Goal: Find specific page/section: Find specific page/section

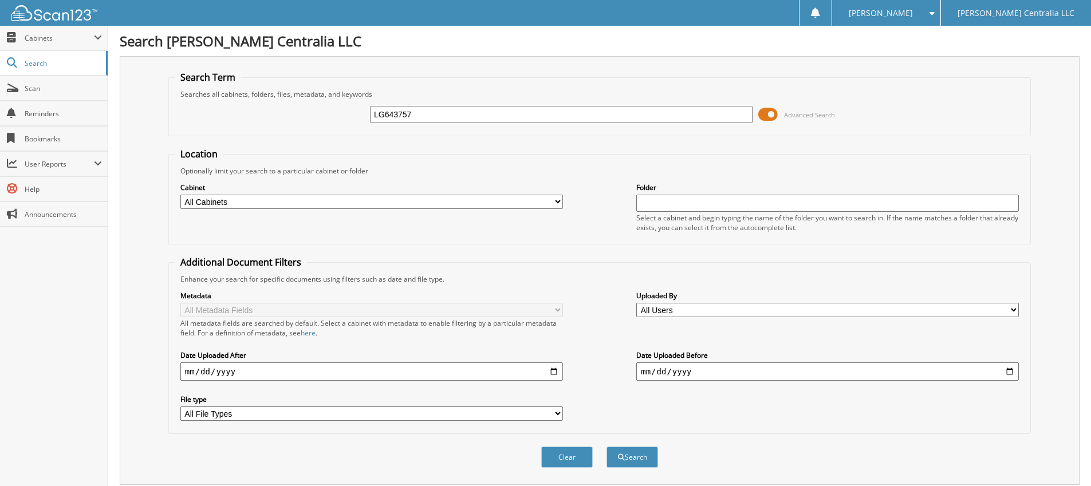
type input "LG643757"
click at [606, 447] on button "Search" at bounding box center [632, 457] width 52 height 21
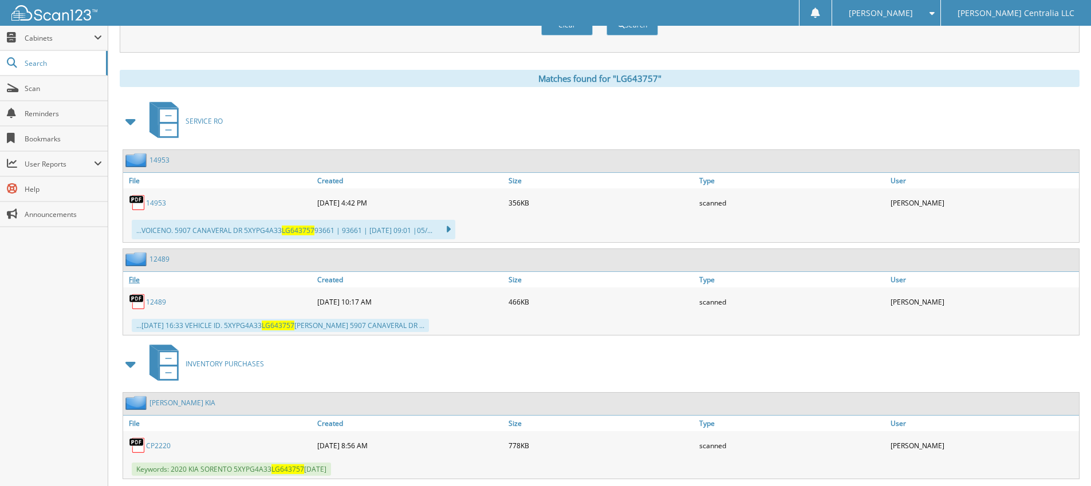
scroll to position [604, 0]
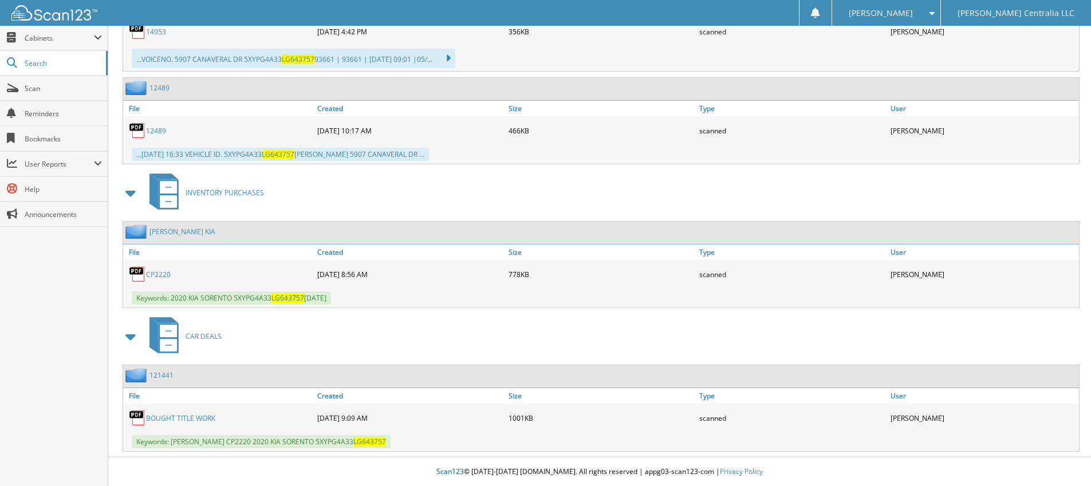
click at [166, 275] on link "CP2220" at bounding box center [158, 275] width 25 height 10
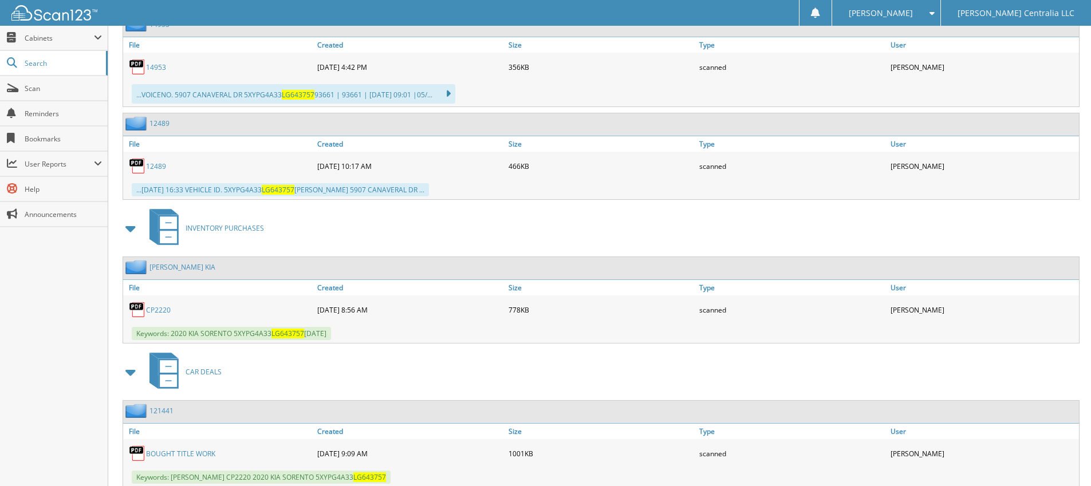
scroll to position [490, 0]
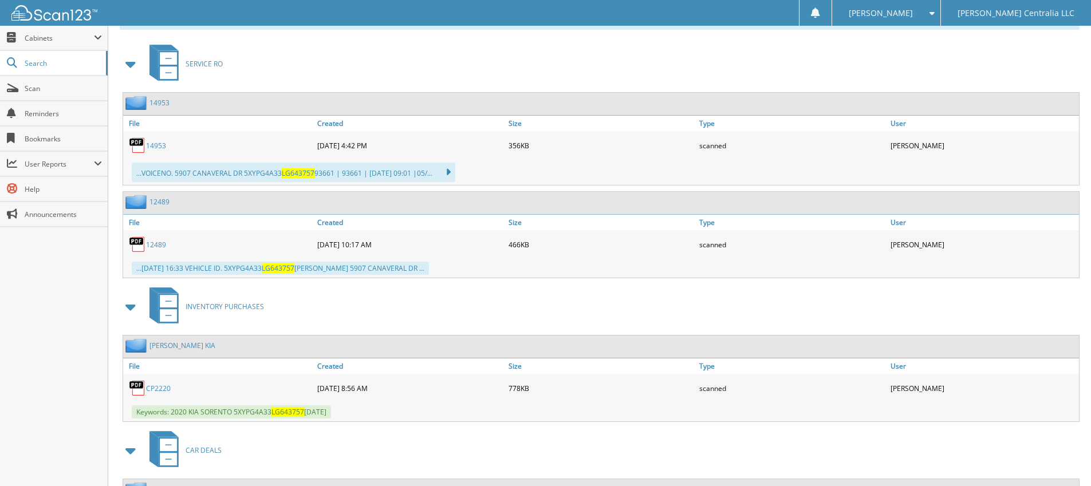
click at [165, 247] on link "12489" at bounding box center [156, 245] width 20 height 10
click at [154, 144] on link "14953" at bounding box center [156, 146] width 20 height 10
click at [152, 146] on link "14953" at bounding box center [156, 146] width 20 height 10
